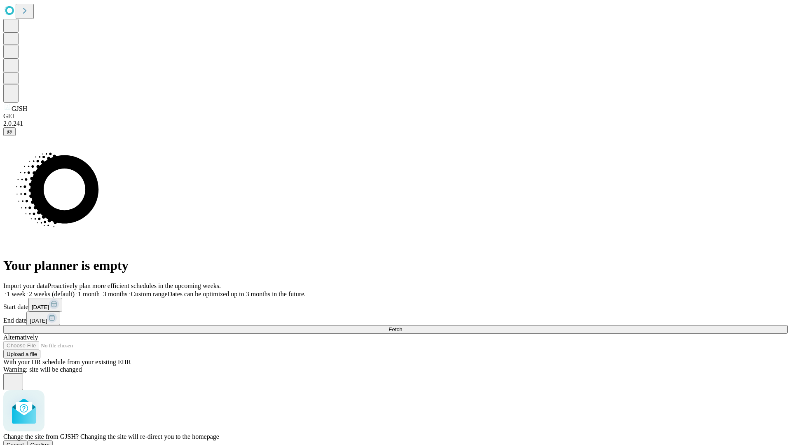
click at [50, 442] on span "Confirm" at bounding box center [39, 445] width 19 height 6
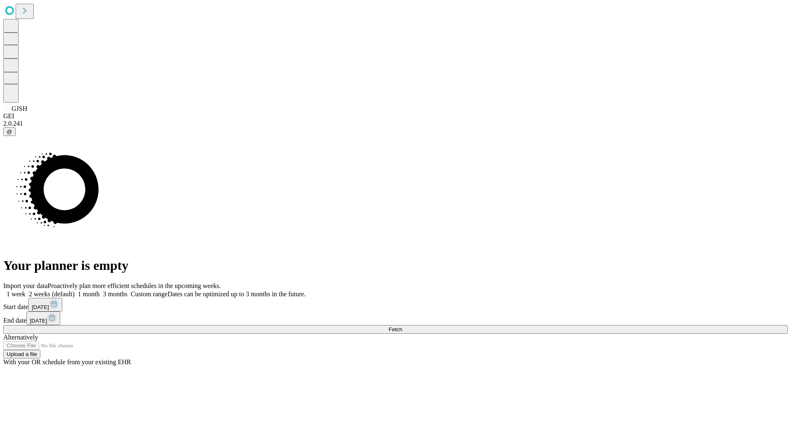
click at [26, 291] on label "1 week" at bounding box center [14, 294] width 22 height 7
click at [402, 326] on span "Fetch" at bounding box center [396, 329] width 14 height 6
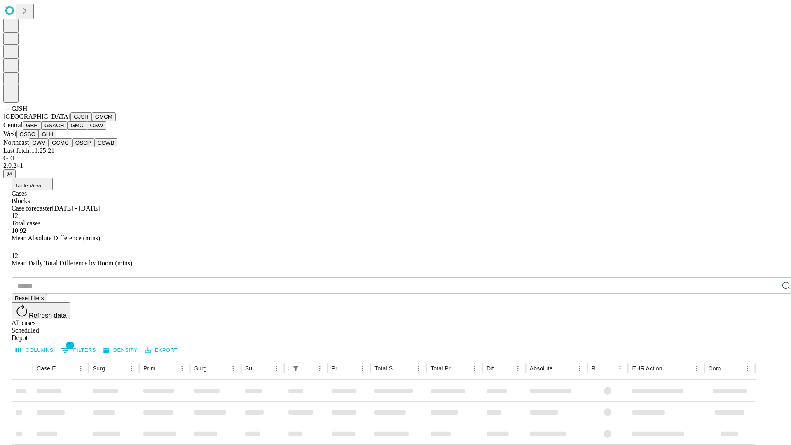
click at [92, 121] on button "GMCM" at bounding box center [104, 117] width 24 height 9
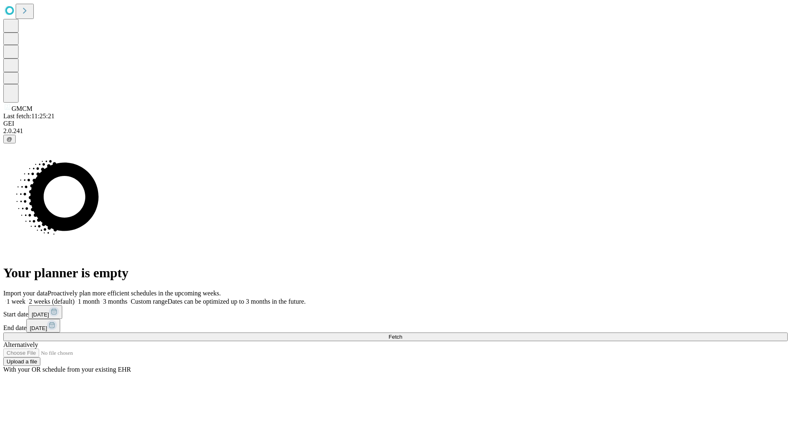
click at [26, 298] on label "1 week" at bounding box center [14, 301] width 22 height 7
click at [402, 334] on span "Fetch" at bounding box center [396, 337] width 14 height 6
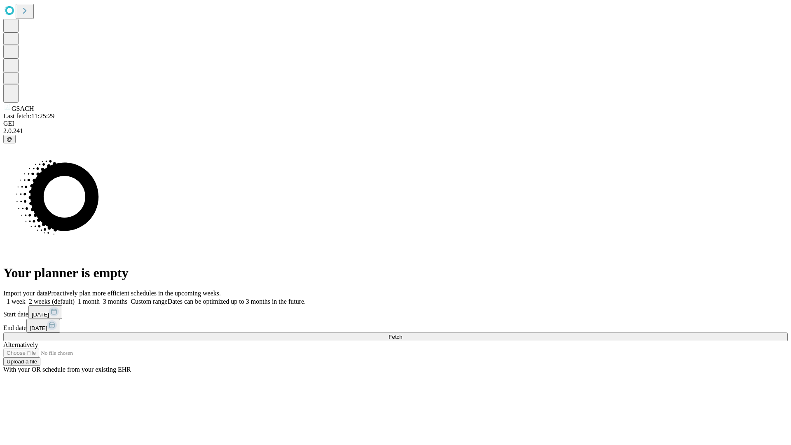
click at [402, 334] on span "Fetch" at bounding box center [396, 337] width 14 height 6
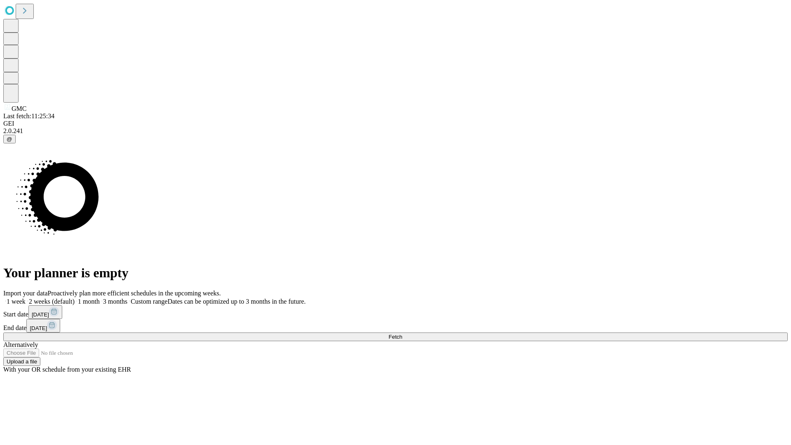
click at [26, 298] on label "1 week" at bounding box center [14, 301] width 22 height 7
click at [402, 334] on span "Fetch" at bounding box center [396, 337] width 14 height 6
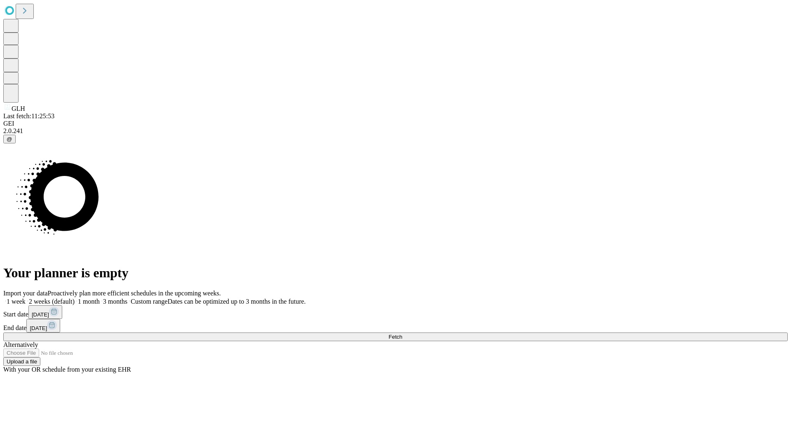
click at [26, 298] on label "1 week" at bounding box center [14, 301] width 22 height 7
click at [402, 334] on span "Fetch" at bounding box center [396, 337] width 14 height 6
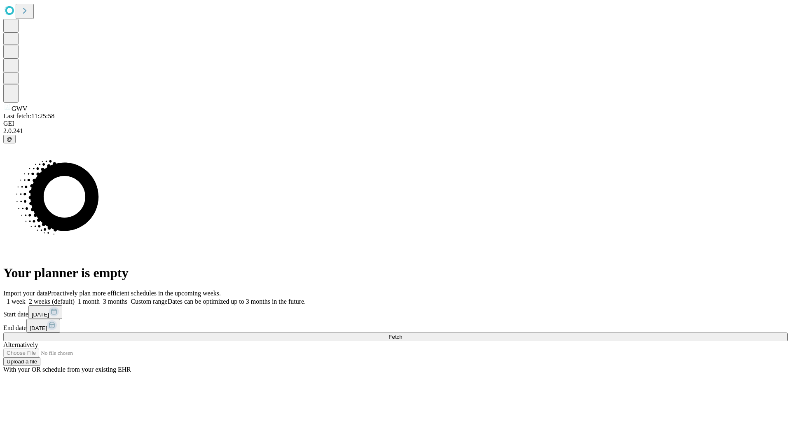
click at [402, 334] on span "Fetch" at bounding box center [396, 337] width 14 height 6
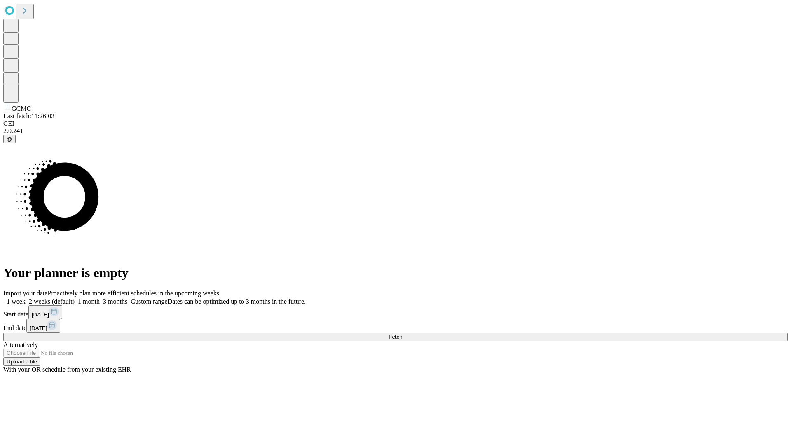
click at [402, 334] on span "Fetch" at bounding box center [396, 337] width 14 height 6
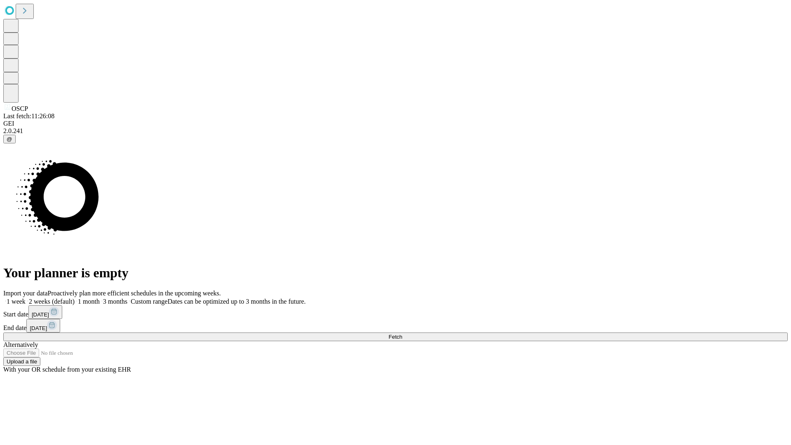
click at [26, 298] on label "1 week" at bounding box center [14, 301] width 22 height 7
click at [402, 334] on span "Fetch" at bounding box center [396, 337] width 14 height 6
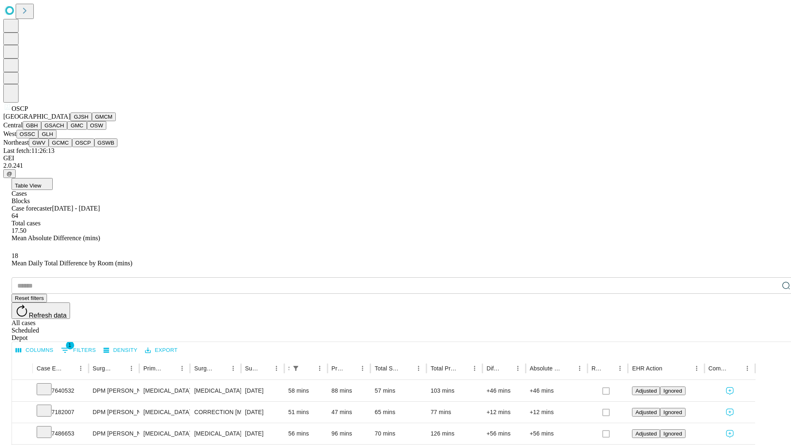
click at [94, 147] on button "GSWB" at bounding box center [105, 142] width 23 height 9
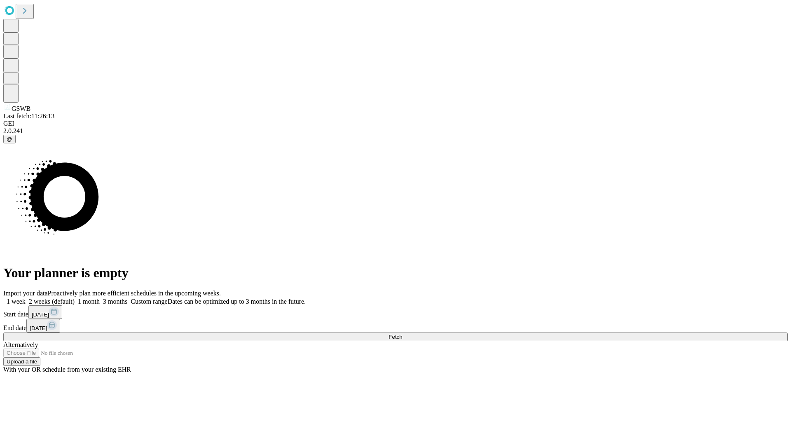
click at [26, 298] on label "1 week" at bounding box center [14, 301] width 22 height 7
click at [402, 334] on span "Fetch" at bounding box center [396, 337] width 14 height 6
